Goal: Contribute content: Add original content to the website for others to see

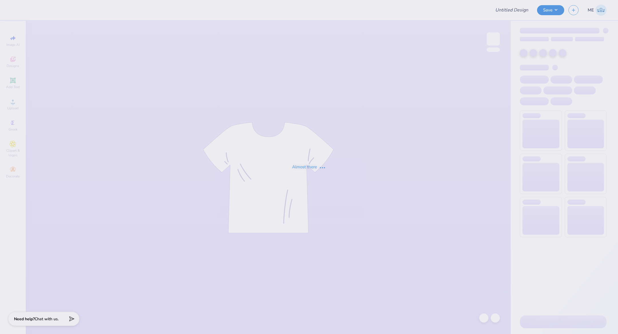
type input "Theta Bid Day Tanks"
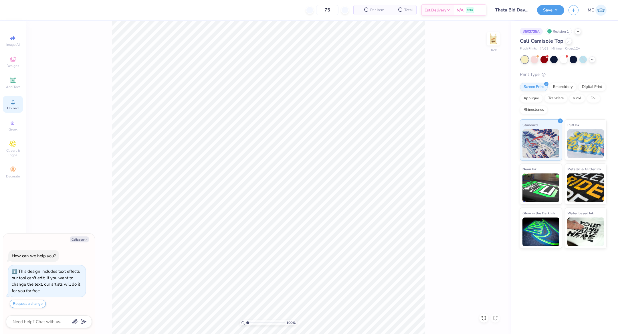
click at [14, 103] on icon at bounding box center [12, 101] width 7 height 7
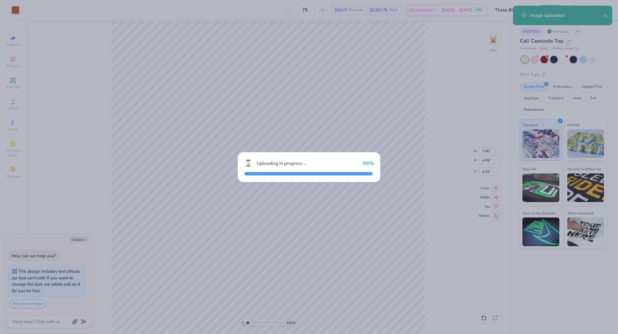
type textarea "x"
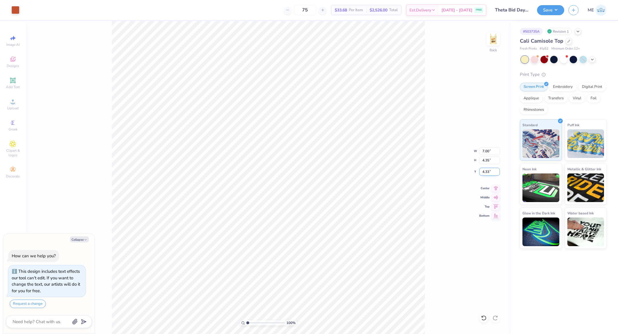
click at [490, 170] on input "4.33" at bounding box center [489, 172] width 21 height 8
type input "2"
type textarea "x"
type input "2.00"
click at [496, 189] on icon at bounding box center [496, 187] width 8 height 7
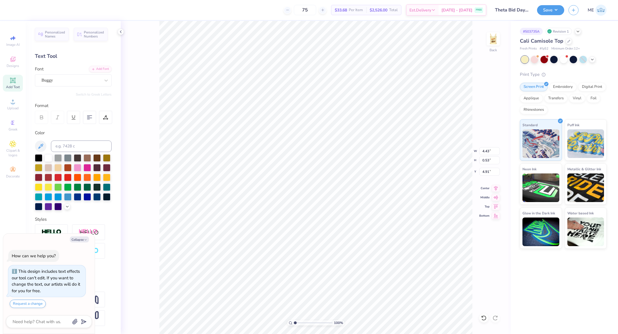
type textarea "x"
type input "2.49"
type input "0.41"
type input "5.55"
type textarea "x"
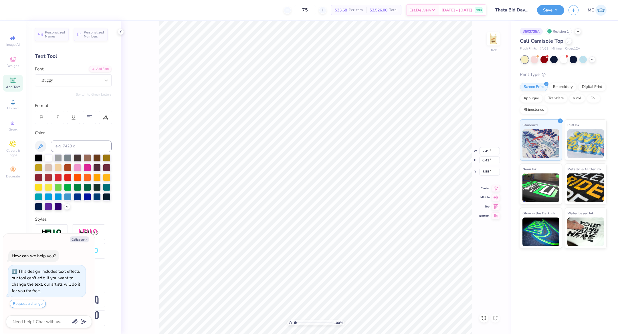
type input "2.12"
type input "0.35"
type input "6.00"
click at [495, 38] on img at bounding box center [493, 38] width 23 height 23
type textarea "x"
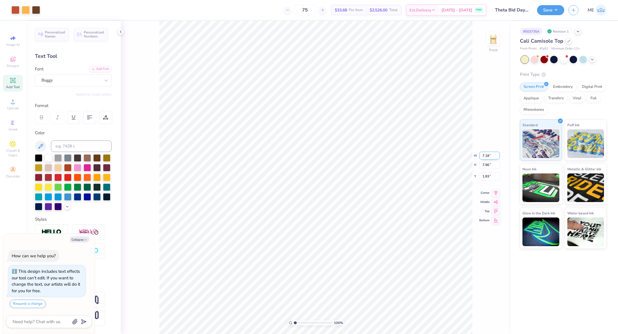
click at [486, 156] on input "7.18" at bounding box center [489, 156] width 21 height 8
type input "9"
type textarea "x"
type input "7"
type textarea "x"
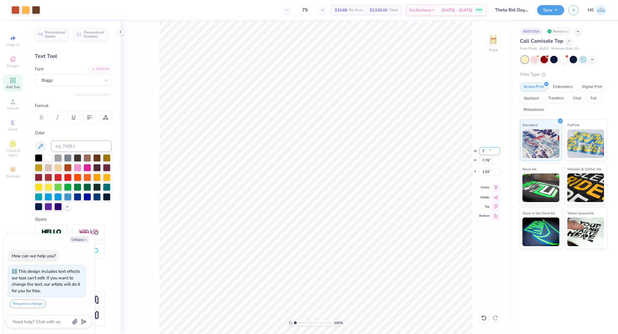
type input "7.00"
type input "7.76"
type input "1.93"
click at [496, 187] on icon at bounding box center [496, 187] width 4 height 5
click at [490, 171] on input "1.93" at bounding box center [489, 172] width 21 height 8
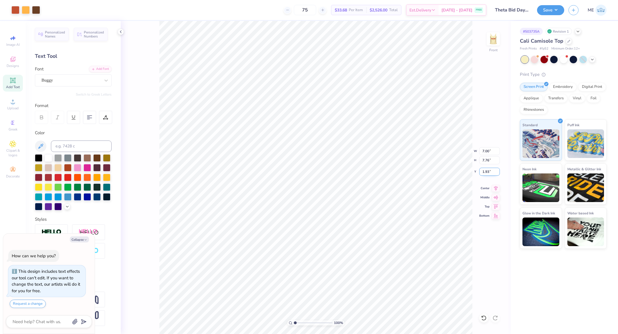
type textarea "x"
type input "2"
type textarea "x"
type input "2.00"
click at [549, 11] on button "Save" at bounding box center [550, 9] width 27 height 10
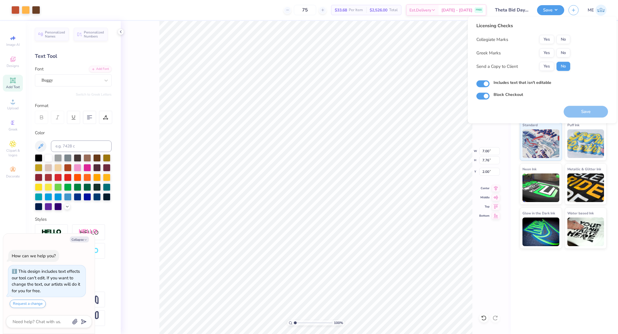
click at [478, 151] on div "100 % Front W 7.00 7.00 " H 7.76 7.76 " Y 2.00 2.00 " Center Middle Top Bottom" at bounding box center [316, 177] width 390 height 313
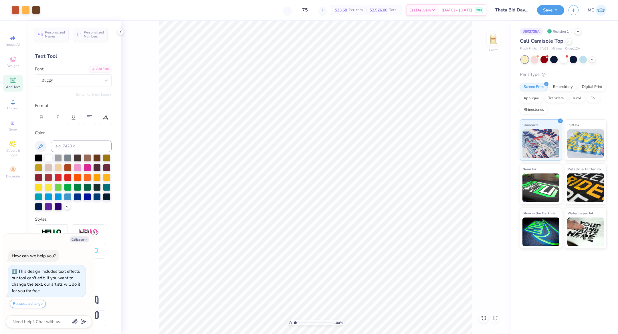
type textarea "x"
click at [488, 153] on input "7.00" at bounding box center [489, 151] width 21 height 8
type input "9"
type textarea "x"
type input "7.18"
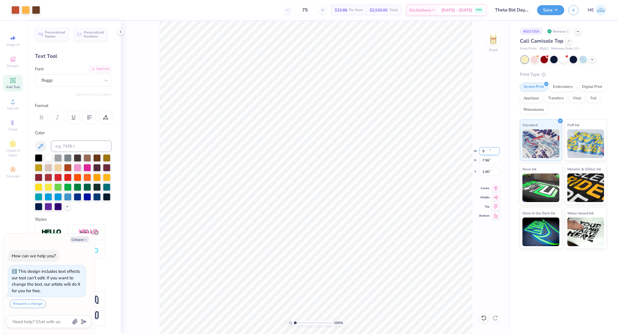
type input "7.96"
type input "1.90"
type textarea "x"
click at [488, 151] on input "7.18" at bounding box center [489, 151] width 21 height 8
type input "7"
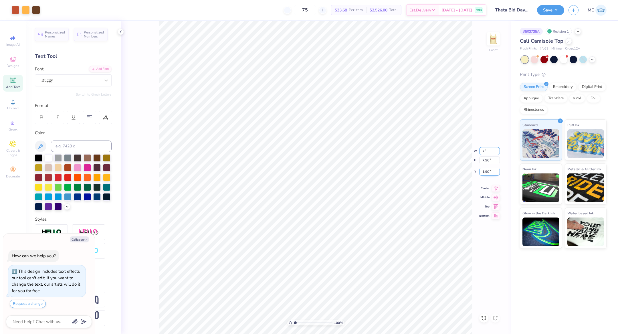
type textarea "x"
type input "7.00"
type input "7.76"
type input "2.00"
type input "8"
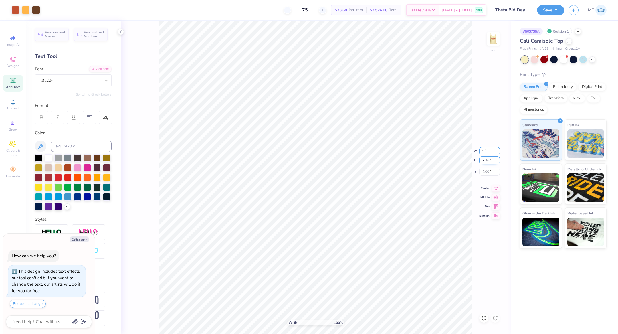
type input "9"
type textarea "x"
type input "7.18"
type input "7.96"
type input "1.90"
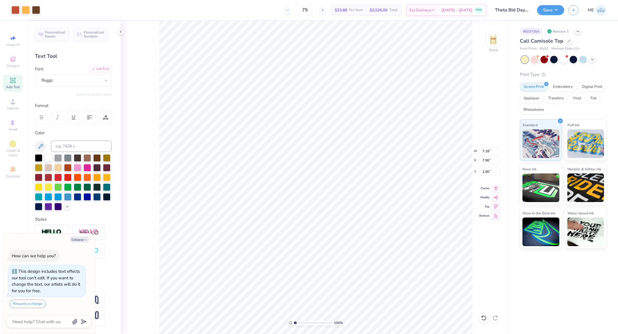
type textarea "x"
click at [490, 151] on input "7.18" at bounding box center [489, 151] width 21 height 8
type input "7"
type textarea "x"
type input "7.00"
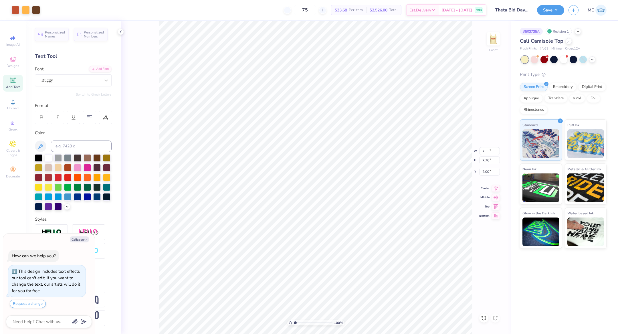
type input "7.76"
type input "2.00"
click at [545, 6] on button "Save" at bounding box center [550, 9] width 27 height 10
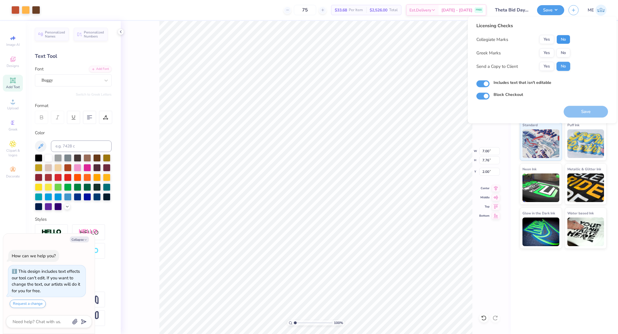
click at [561, 39] on button "No" at bounding box center [564, 39] width 14 height 9
click at [549, 56] on button "Yes" at bounding box center [546, 52] width 15 height 9
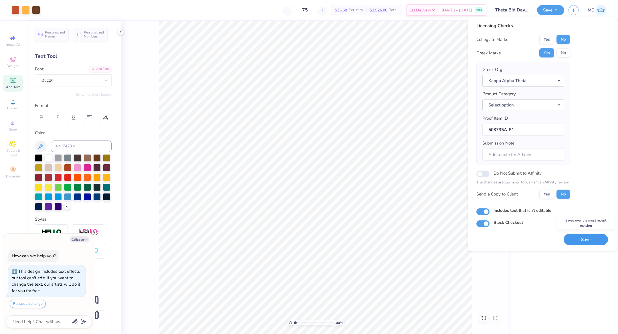
click at [575, 236] on button "Save" at bounding box center [586, 240] width 44 height 12
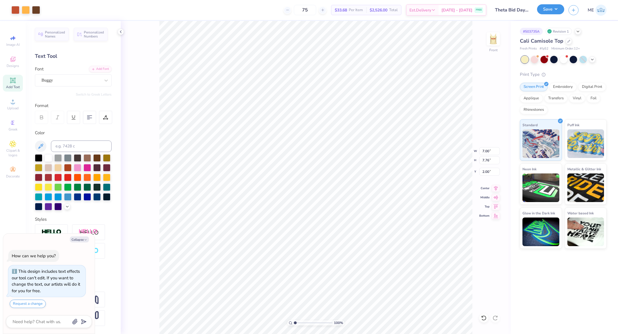
click at [552, 7] on button "Save" at bounding box center [550, 9] width 27 height 10
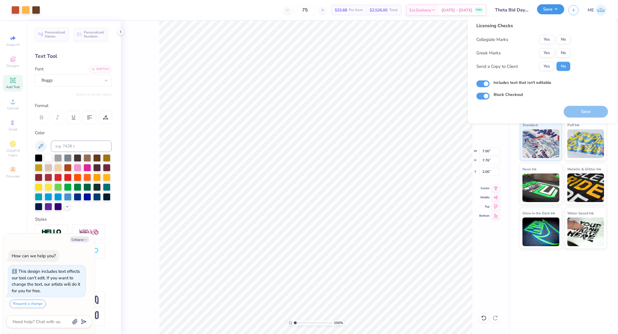
type textarea "x"
click at [552, 7] on button "Save" at bounding box center [550, 9] width 27 height 10
